Goal: Use online tool/utility: Utilize a website feature to perform a specific function

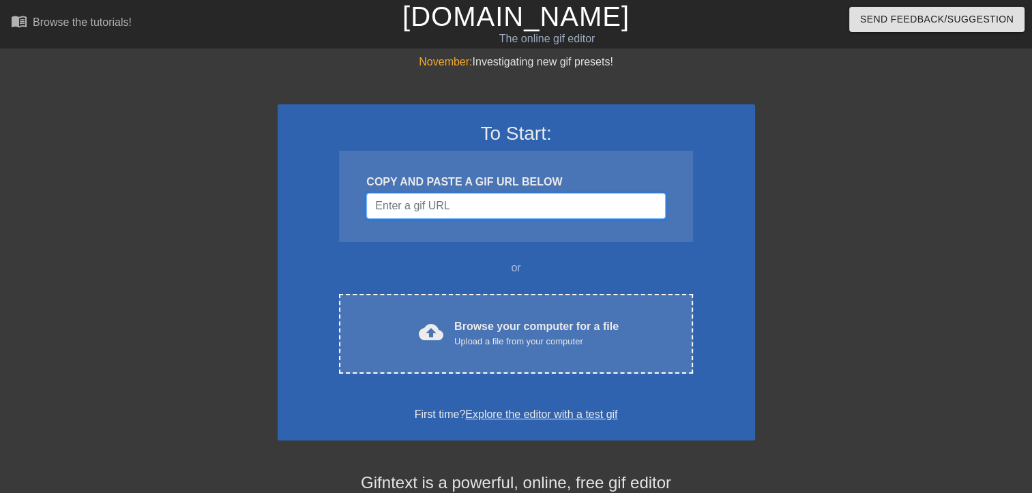
click at [467, 203] on input "Username" at bounding box center [515, 206] width 299 height 26
click at [720, 300] on div "To Start: COPY AND PASTE A GIF URL BELOW or cloud_upload Browse your computer f…" at bounding box center [516, 272] width 477 height 336
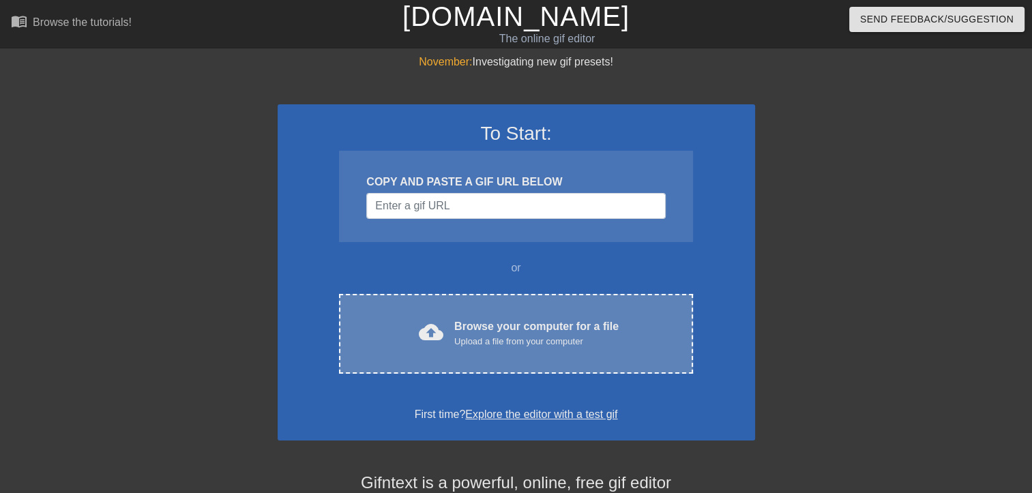
click at [537, 347] on div "Upload a file from your computer" at bounding box center [536, 342] width 164 height 14
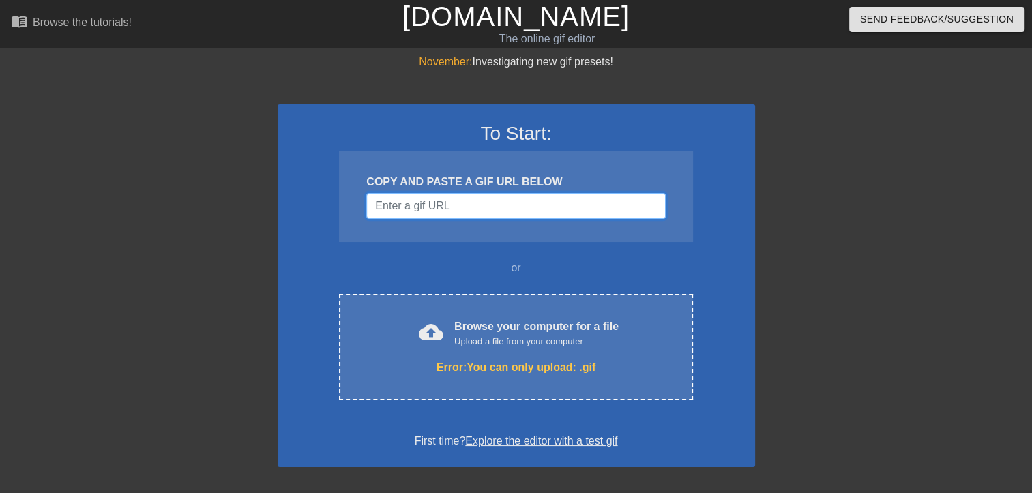
click at [488, 216] on input "Username" at bounding box center [515, 206] width 299 height 26
paste input "[URL][DOMAIN_NAME]"
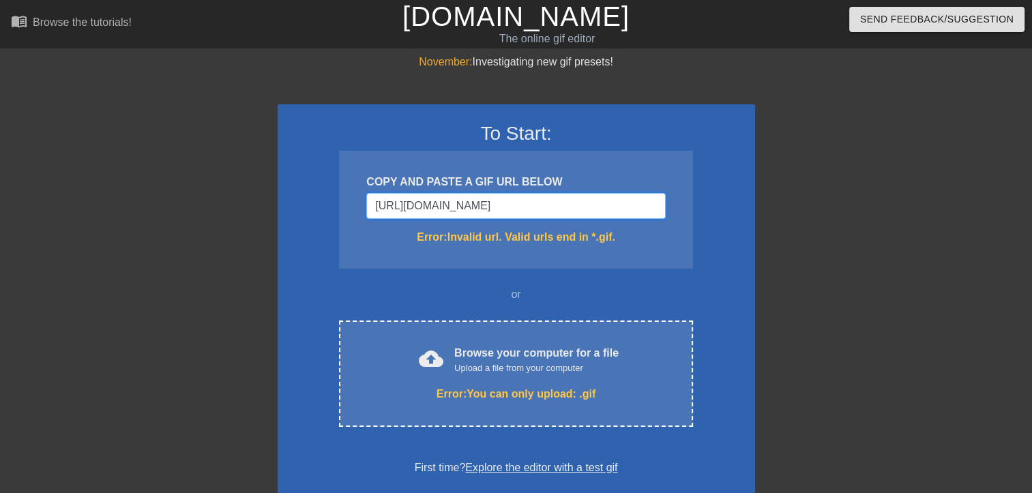
drag, startPoint x: 652, startPoint y: 208, endPoint x: 268, endPoint y: 216, distance: 384.1
click at [268, 216] on div "November: Investigating new gif presets! To Start: COPY AND PASTE A GIF URL BEL…" at bounding box center [516, 414] width 1032 height 721
type input "4"
drag, startPoint x: 515, startPoint y: 198, endPoint x: 319, endPoint y: 217, distance: 196.6
click at [319, 217] on div "To Start: COPY AND PASTE A GIF URL BELOW 4 Error: Invalid url. Valid urls end i…" at bounding box center [516, 298] width 477 height 389
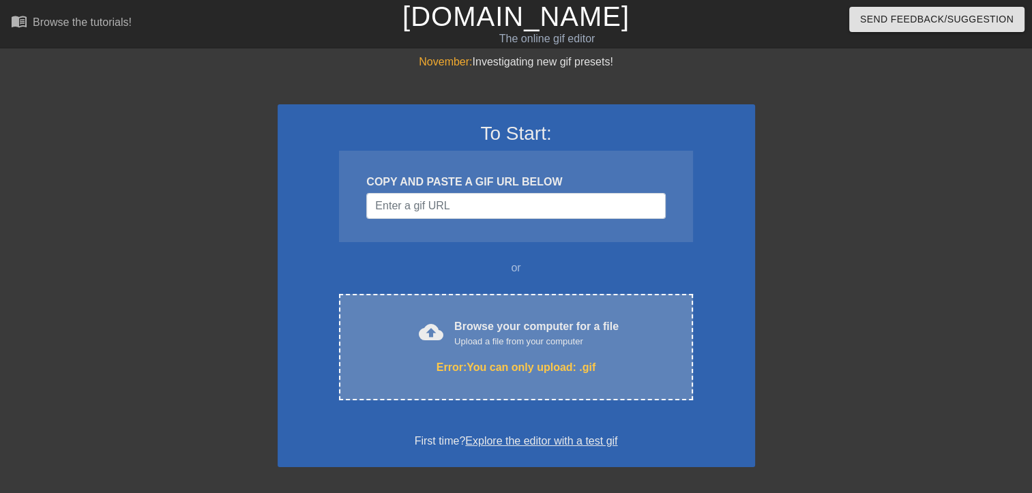
click at [525, 362] on div "Error: You can only upload: .gif" at bounding box center [516, 367] width 296 height 16
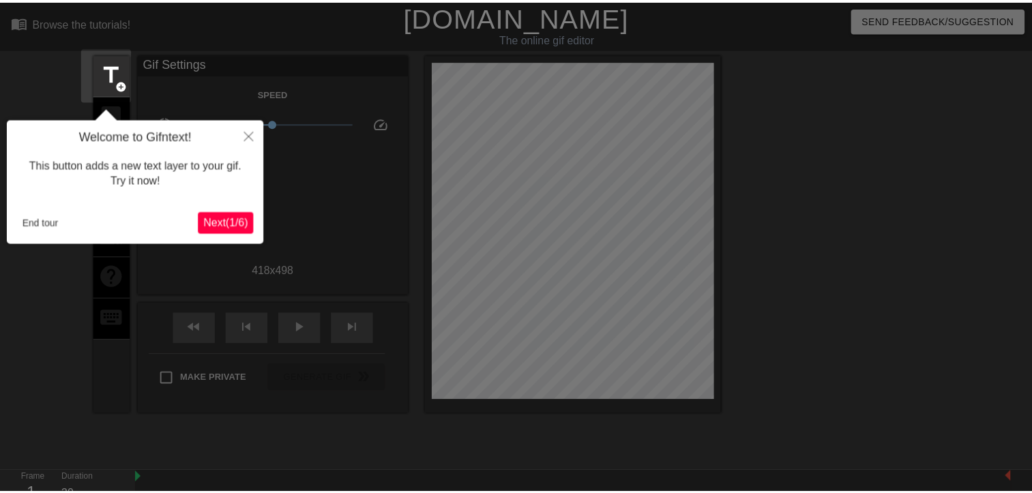
scroll to position [33, 0]
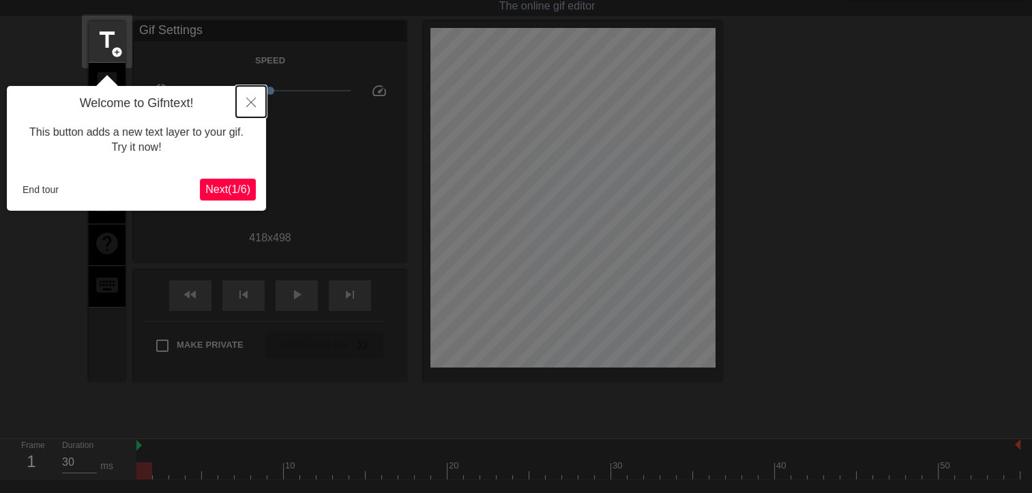
click at [246, 93] on button "Close" at bounding box center [251, 101] width 30 height 31
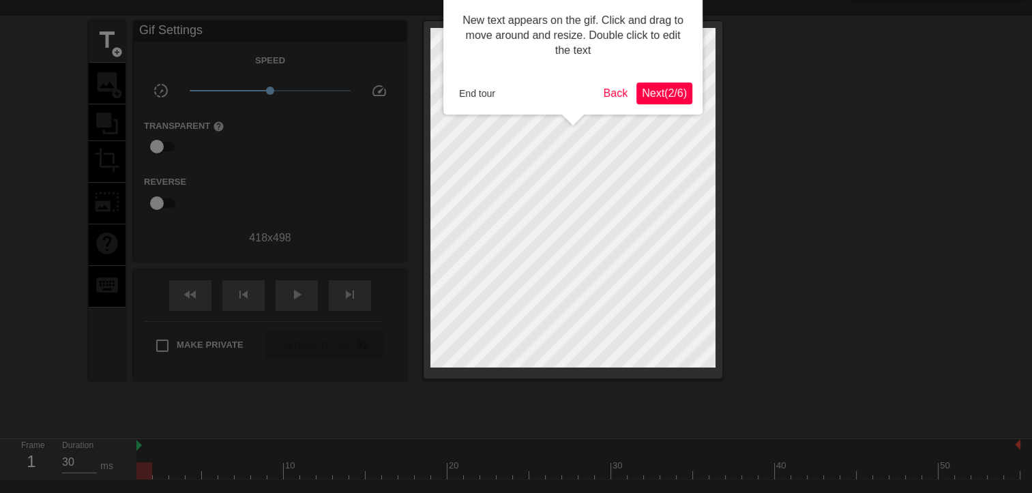
scroll to position [0, 0]
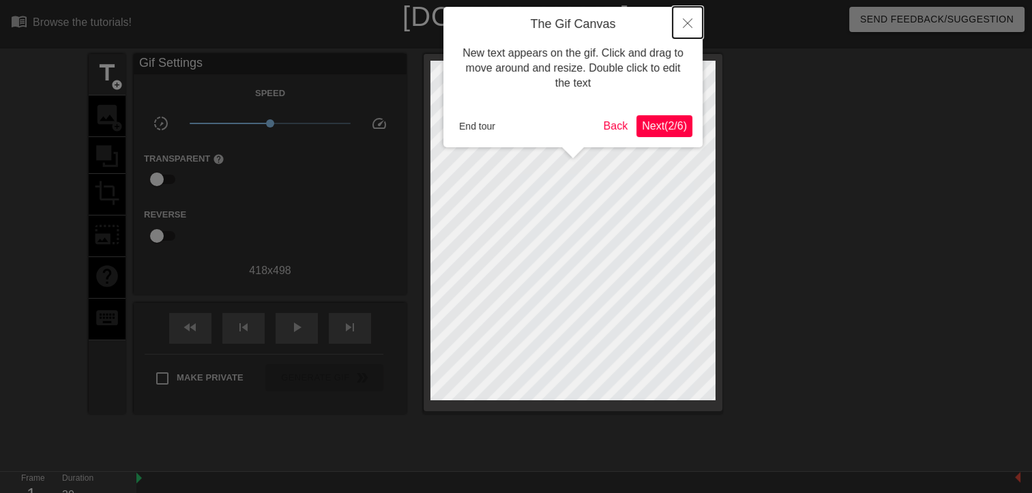
click at [684, 27] on icon "Close" at bounding box center [688, 23] width 10 height 10
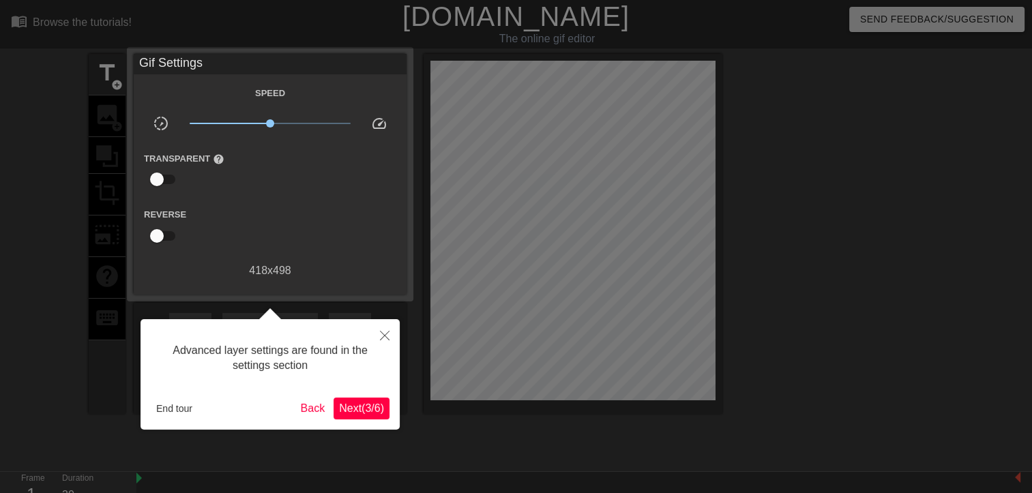
scroll to position [33, 0]
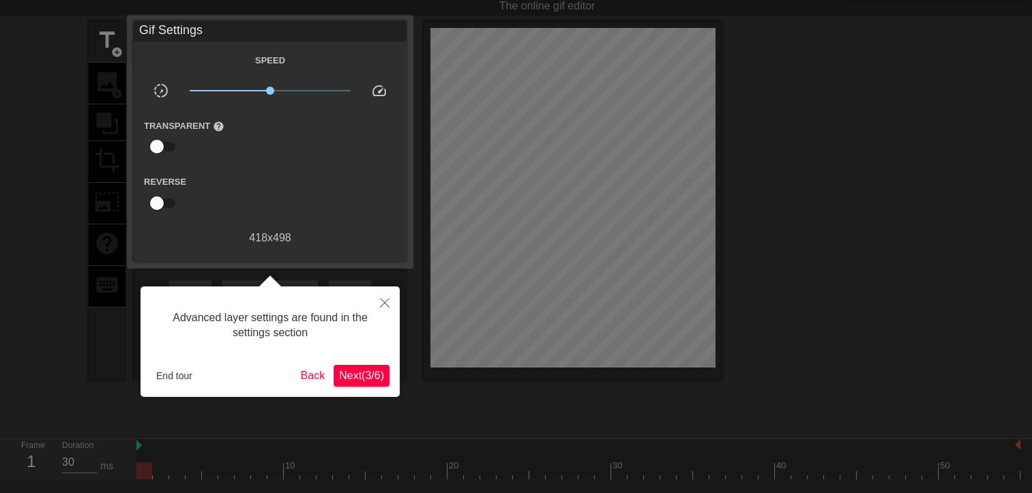
click at [362, 379] on span "Next ( 3 / 6 )" at bounding box center [361, 376] width 45 height 12
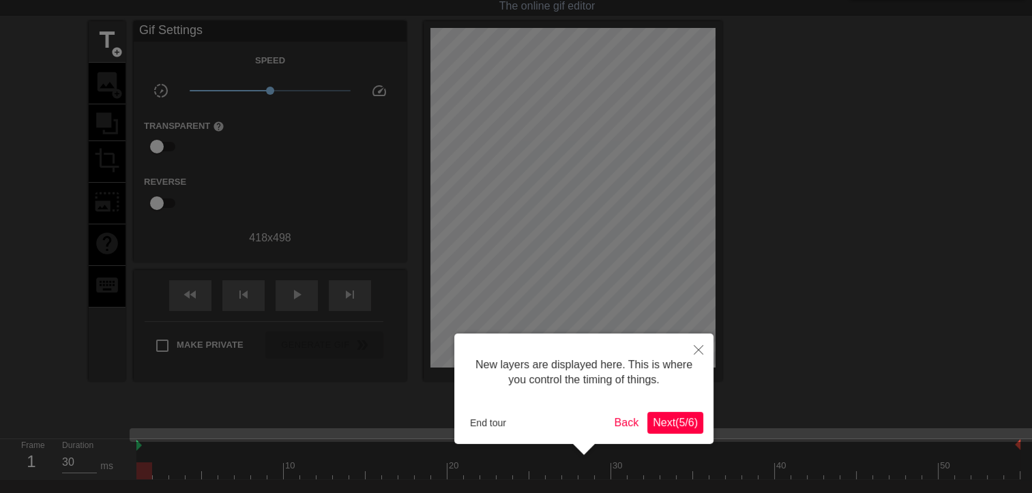
click at [674, 420] on span "Next ( 5 / 6 )" at bounding box center [675, 423] width 45 height 12
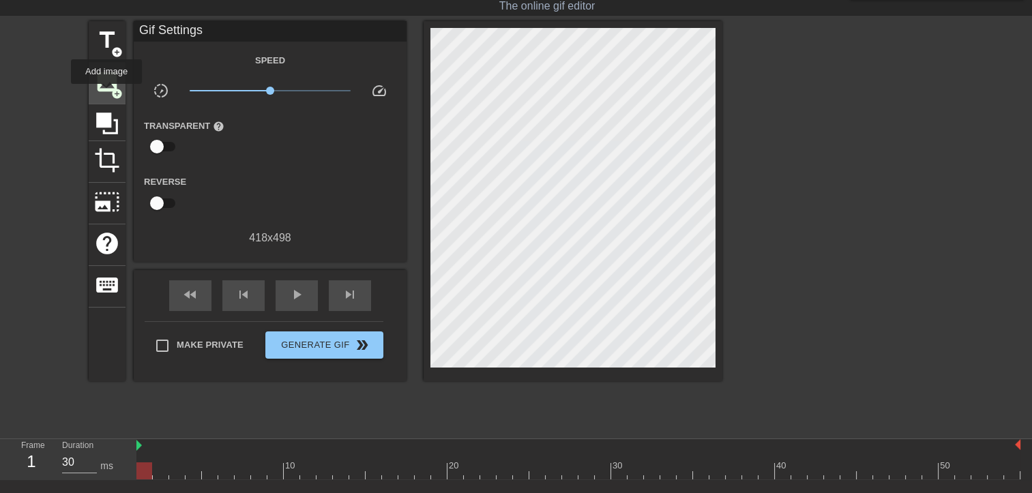
click at [106, 88] on span "image" at bounding box center [107, 82] width 26 height 26
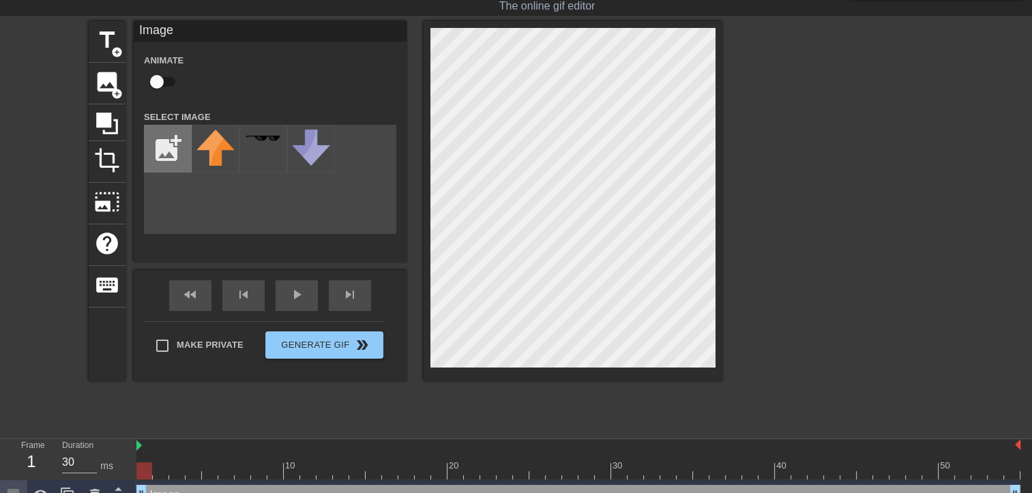
click at [162, 151] on input "file" at bounding box center [168, 149] width 46 height 46
type input "C:\fakepath\Screenshot_20250827_222438_Google.jpg"
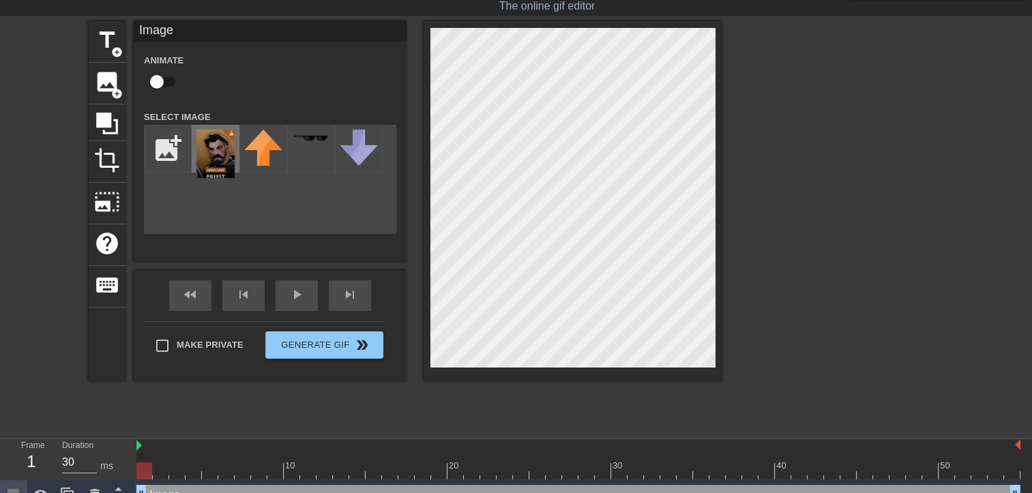
click at [207, 157] on img at bounding box center [215, 154] width 38 height 48
drag, startPoint x: 196, startPoint y: 473, endPoint x: 111, endPoint y: 473, distance: 85.3
click at [111, 473] on div "Frame 1 Duration 30 ms 10 20 30 40 50 Image drag_handle drag_handle" at bounding box center [516, 475] width 1032 height 72
drag, startPoint x: 136, startPoint y: 467, endPoint x: 177, endPoint y: 475, distance: 42.4
click at [177, 475] on div "Frame 1 Duration 30 ms 10 20 30 40 50 Image drag_handle drag_handle" at bounding box center [516, 475] width 1032 height 72
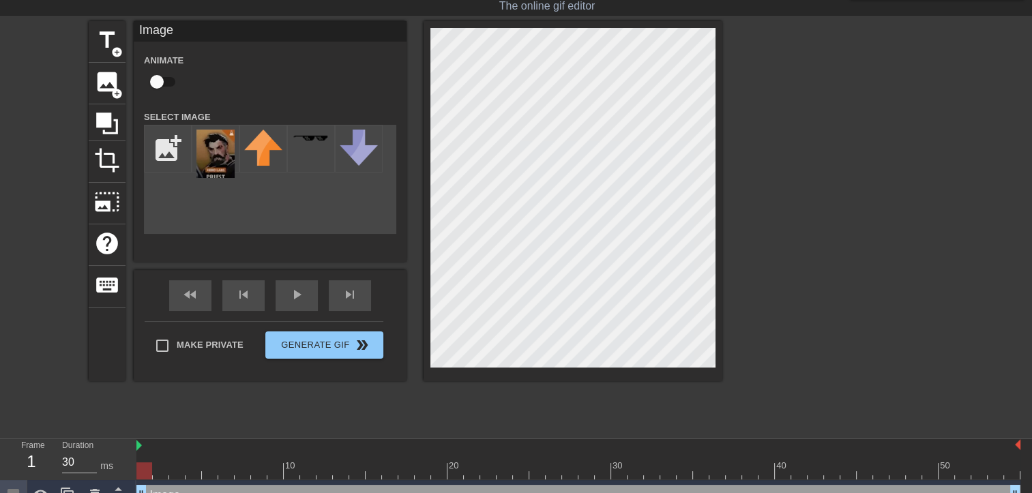
drag, startPoint x: 146, startPoint y: 473, endPoint x: 123, endPoint y: 471, distance: 23.2
click at [123, 471] on div "Frame 1 Duration 30 ms 10 20 30 40 50 Image drag_handle drag_handle" at bounding box center [516, 475] width 1032 height 72
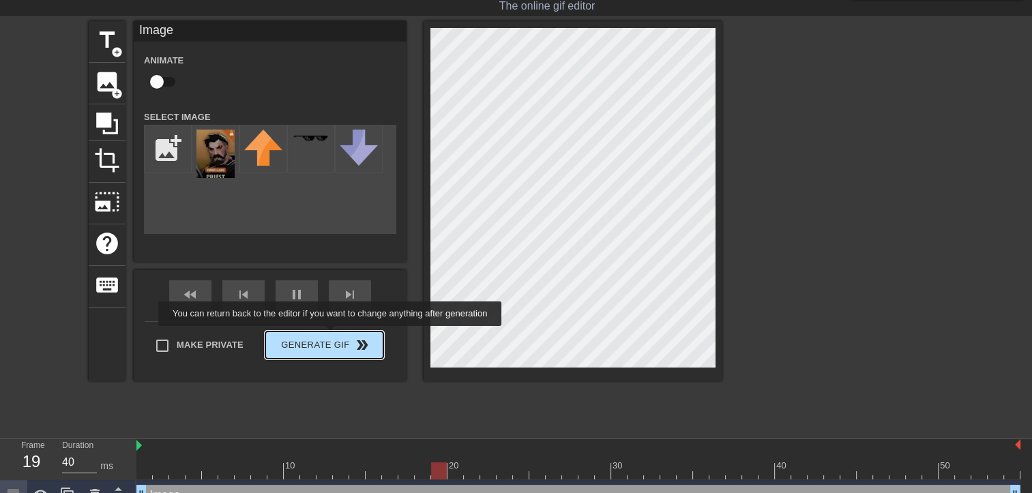
type input "30"
click at [332, 337] on span "Generate Gif double_arrow" at bounding box center [324, 345] width 107 height 16
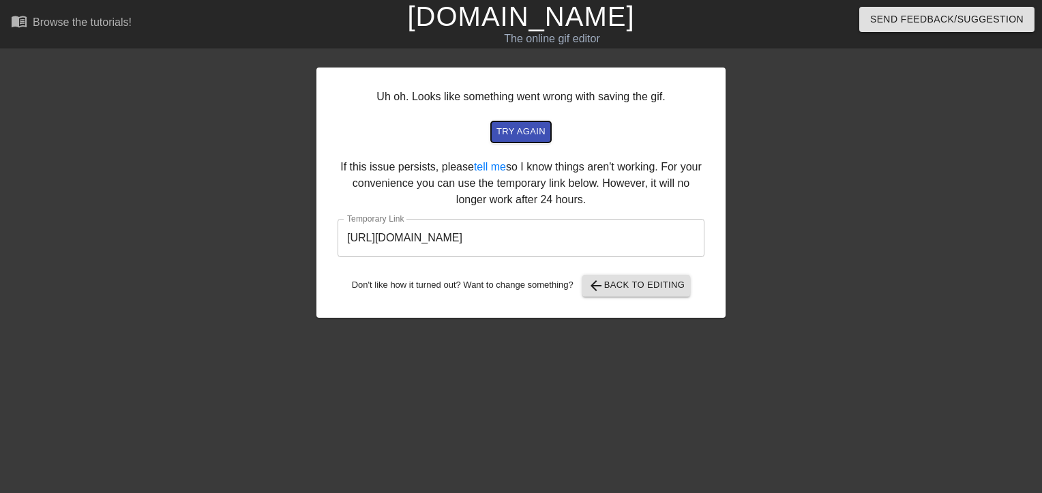
click at [519, 121] on button "try again" at bounding box center [521, 131] width 60 height 21
click at [491, 166] on link "tell me" at bounding box center [490, 167] width 32 height 12
click at [774, 250] on div at bounding box center [844, 258] width 205 height 409
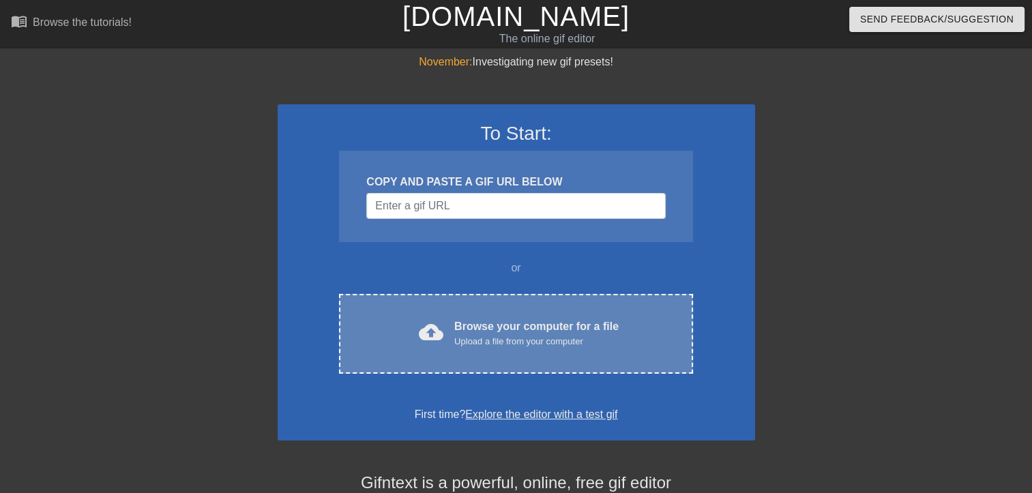
click at [514, 339] on div "Upload a file from your computer" at bounding box center [536, 342] width 164 height 14
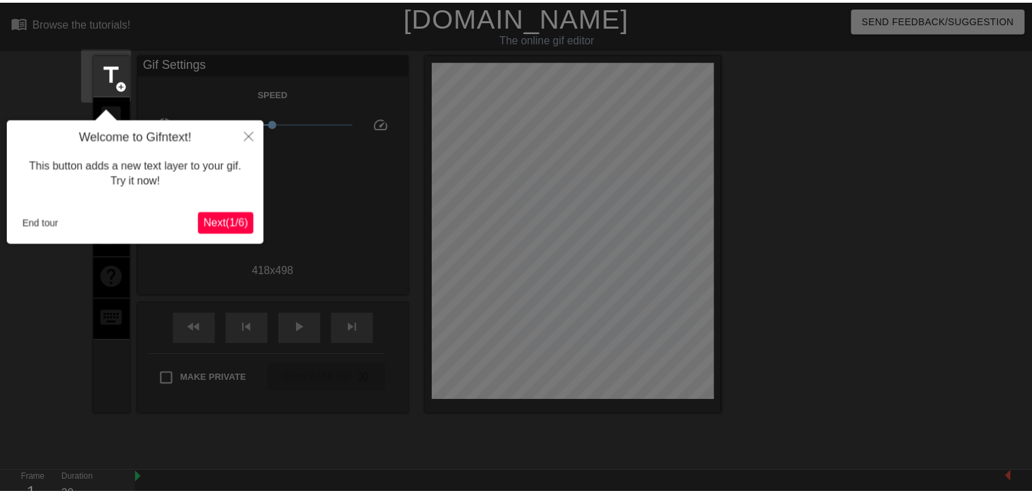
scroll to position [33, 0]
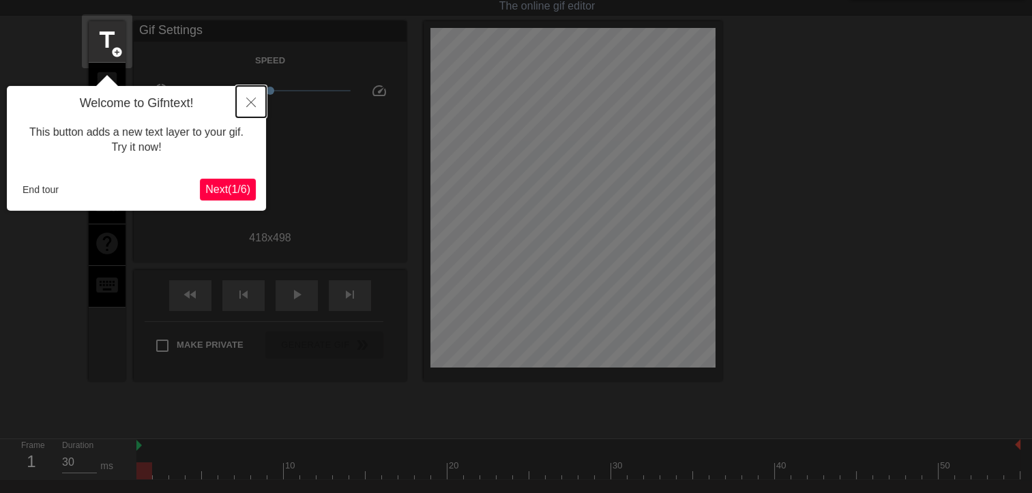
click at [246, 111] on button "Close" at bounding box center [251, 101] width 30 height 31
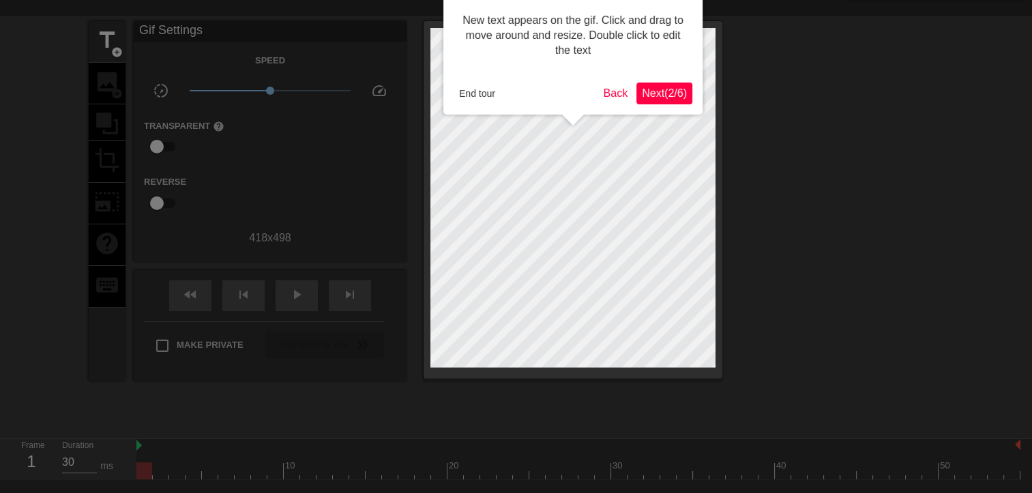
scroll to position [0, 0]
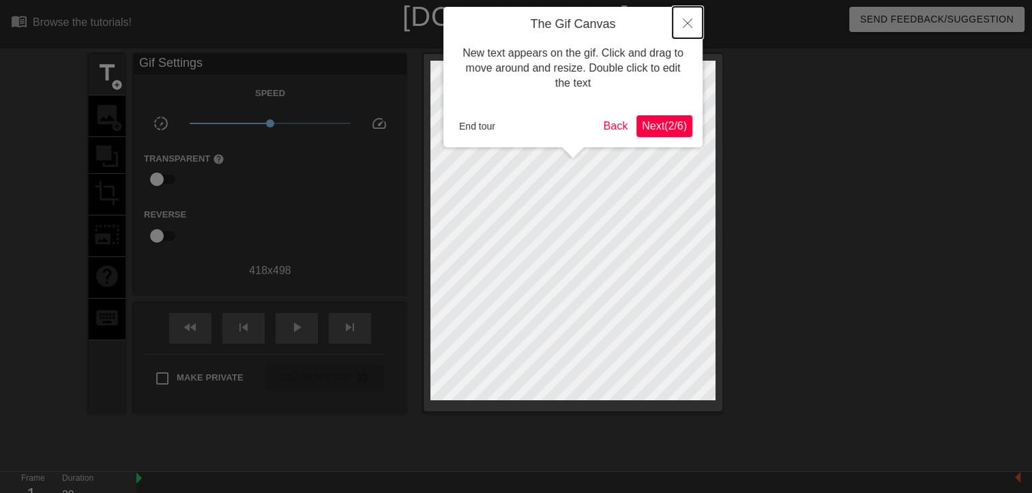
click at [691, 18] on button "Close" at bounding box center [688, 22] width 30 height 31
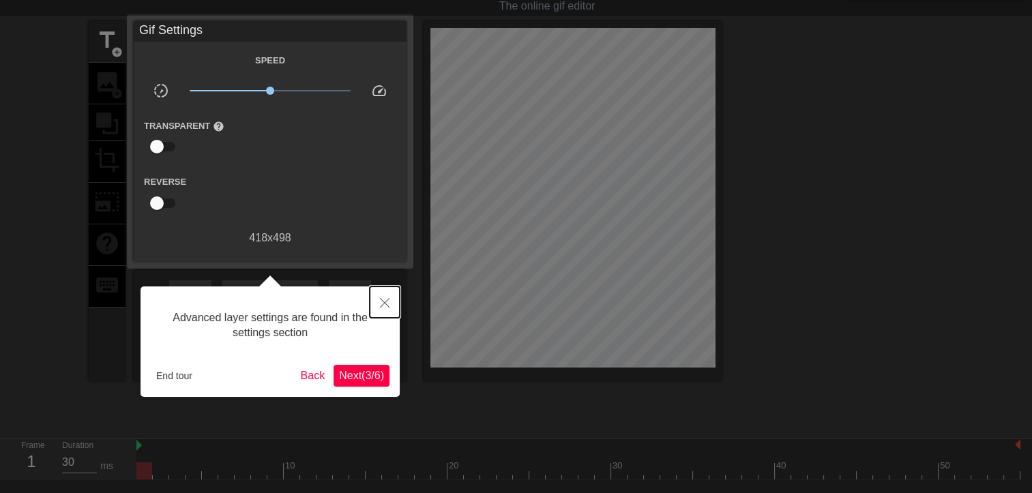
click at [377, 310] on button "Close" at bounding box center [385, 301] width 30 height 31
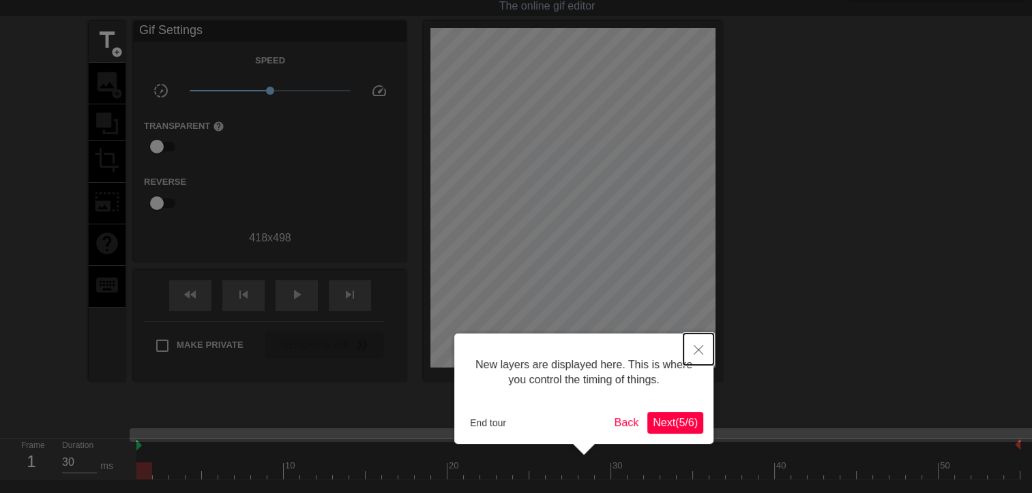
click at [692, 351] on button "Close" at bounding box center [698, 349] width 30 height 31
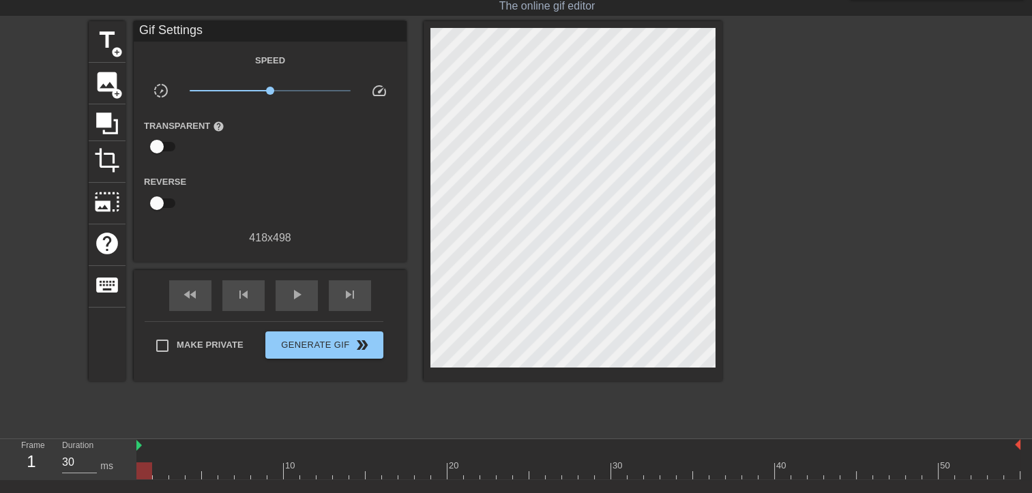
scroll to position [0, 0]
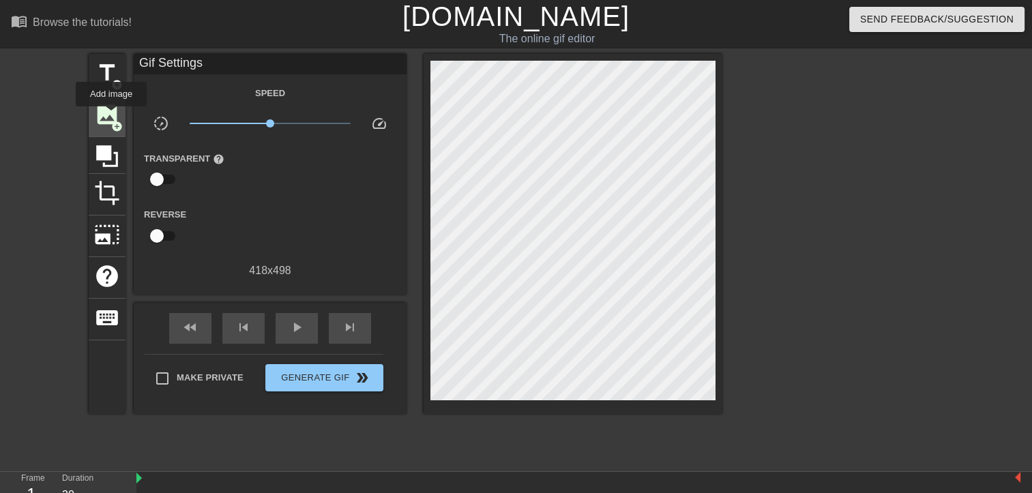
click at [111, 116] on span "image" at bounding box center [107, 115] width 26 height 26
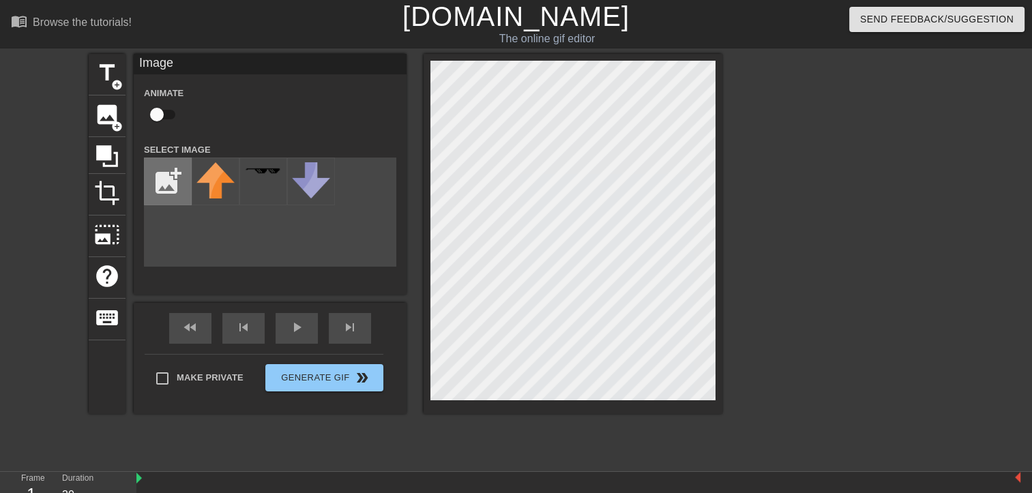
click at [171, 179] on input "file" at bounding box center [168, 181] width 46 height 46
type input "C:\fakepath\Screenshot_20250827_222438_Google.jpg"
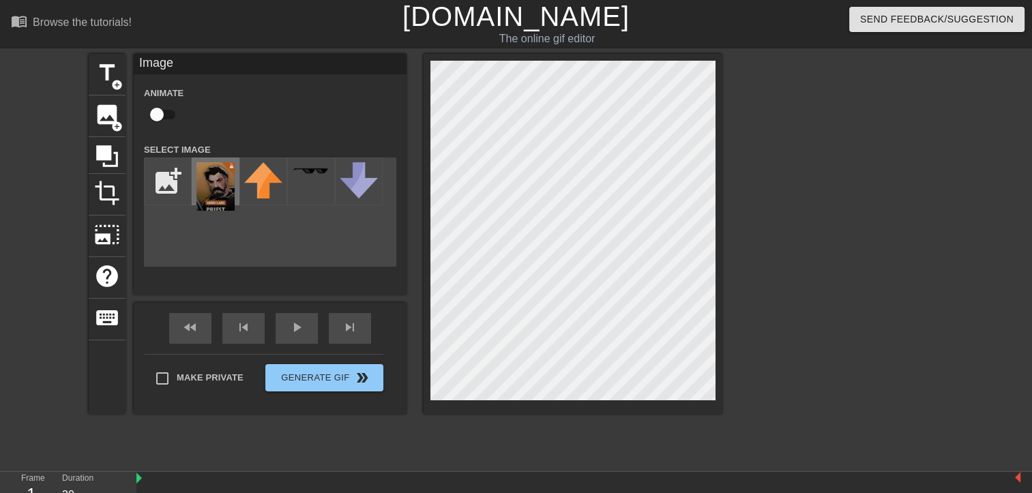
click at [221, 194] on img at bounding box center [215, 186] width 38 height 48
click at [161, 117] on input "checkbox" at bounding box center [157, 115] width 78 height 26
click at [161, 117] on input "checkbox" at bounding box center [170, 115] width 78 height 26
click at [162, 113] on input "checkbox" at bounding box center [157, 115] width 78 height 26
click at [131, 102] on input "checkbox" at bounding box center [170, 115] width 78 height 26
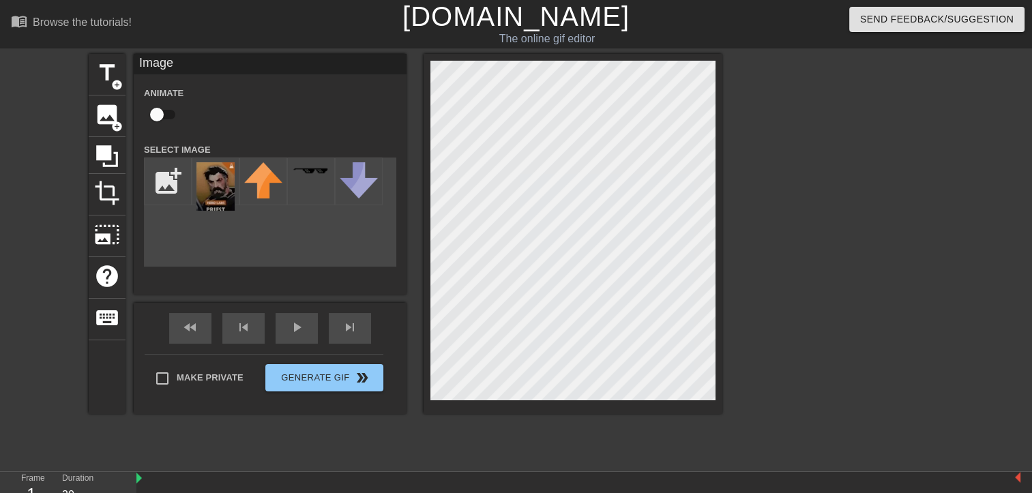
click at [118, 102] on input "checkbox" at bounding box center [157, 115] width 78 height 26
click at [131, 102] on input "checkbox" at bounding box center [170, 115] width 78 height 26
checkbox input "false"
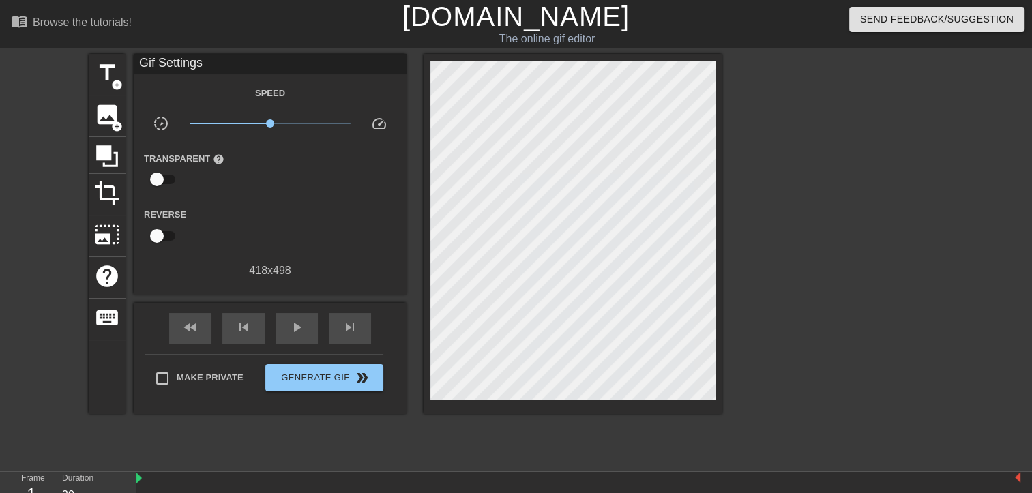
click at [231, 424] on div "title add_circle image add_circle crop photo_size_select_large help keyboard Gi…" at bounding box center [406, 258] width 634 height 409
click at [202, 480] on div at bounding box center [578, 479] width 884 height 14
click at [113, 117] on span "image" at bounding box center [107, 115] width 26 height 26
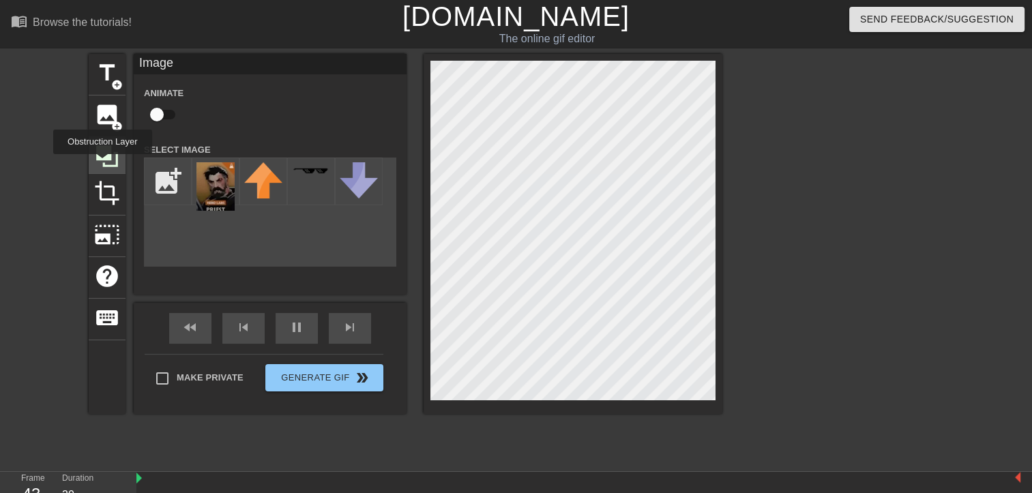
click at [102, 164] on icon at bounding box center [107, 156] width 26 height 26
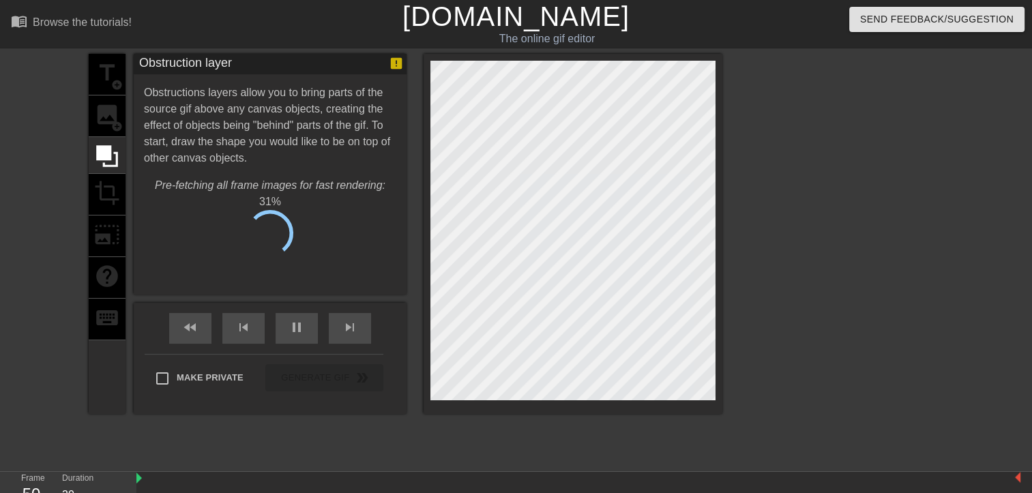
click at [110, 189] on div "title add_circle image add_circle crop photo_size_select_large help keyboard" at bounding box center [107, 234] width 37 height 360
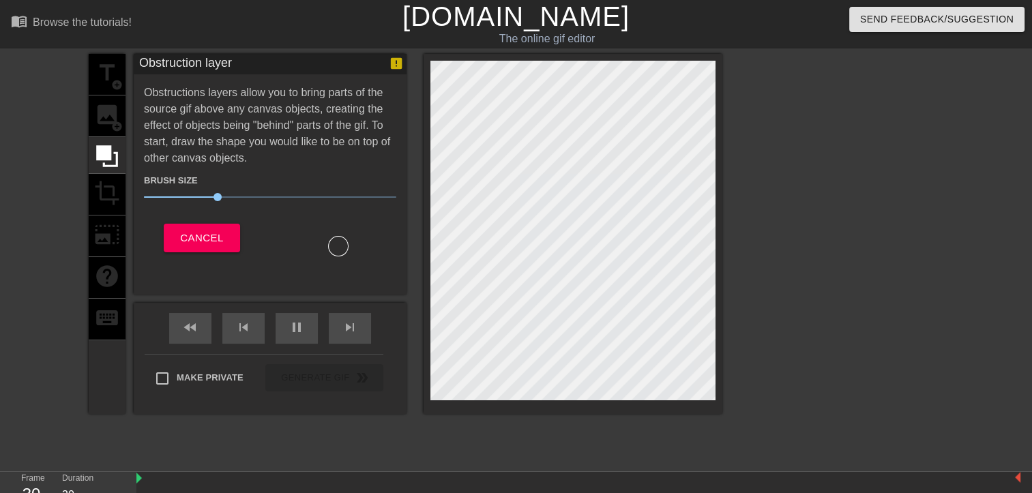
click at [194, 220] on div "Brush Size 30 Cancel" at bounding box center [270, 211] width 252 height 90
click at [196, 229] on span "Cancel" at bounding box center [201, 238] width 43 height 18
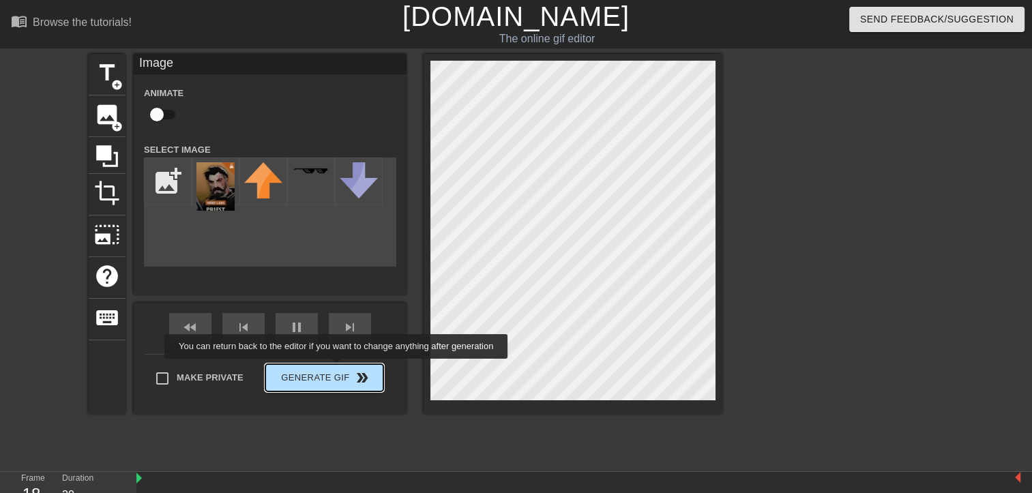
type input "40"
click at [338, 370] on span "Generate Gif double_arrow" at bounding box center [324, 378] width 107 height 16
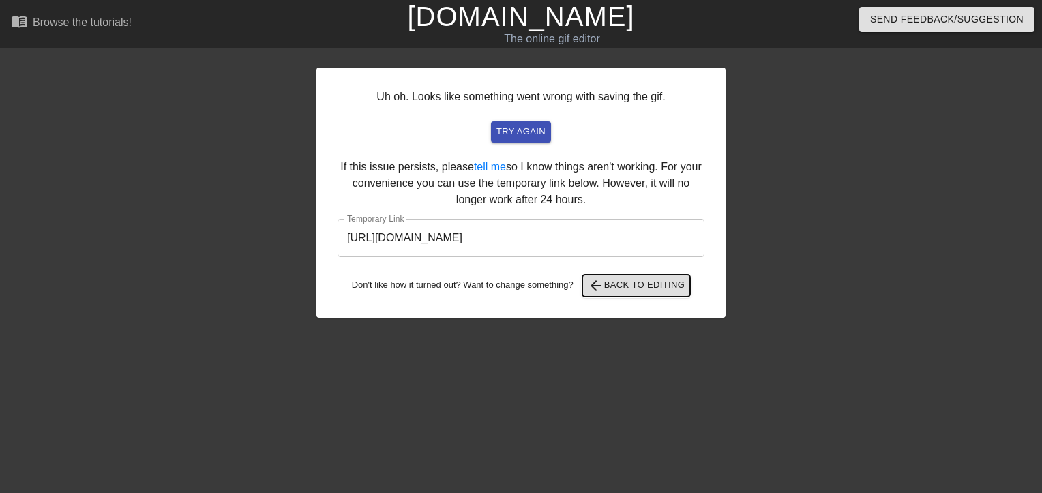
click at [630, 282] on span "arrow_back Back to Editing" at bounding box center [637, 286] width 98 height 16
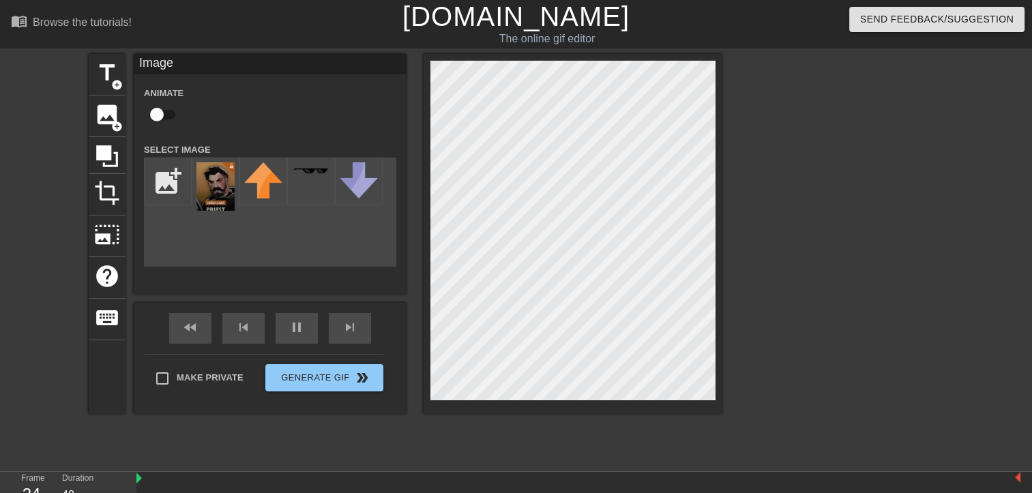
drag, startPoint x: 630, startPoint y: 282, endPoint x: 740, endPoint y: 306, distance: 112.2
click at [780, 353] on div at bounding box center [841, 258] width 205 height 409
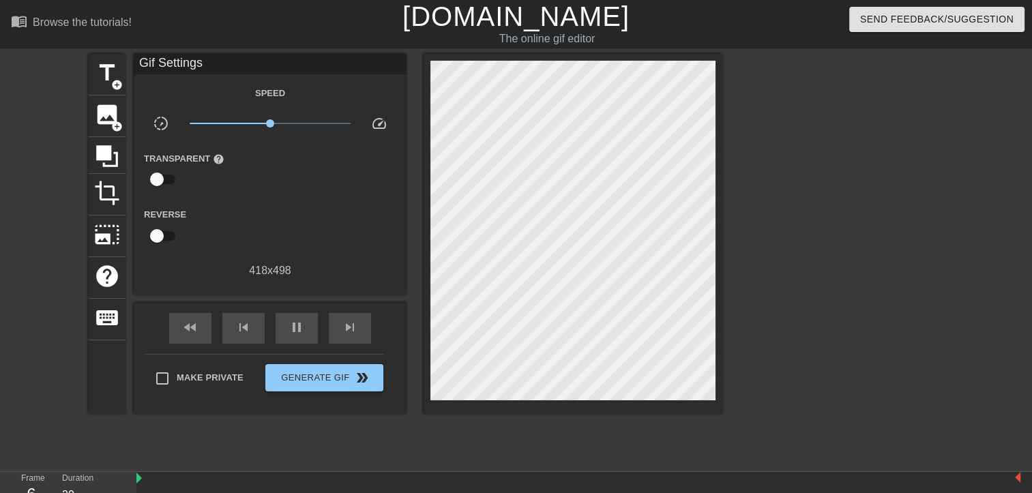
type input "40"
